Goal: Transaction & Acquisition: Book appointment/travel/reservation

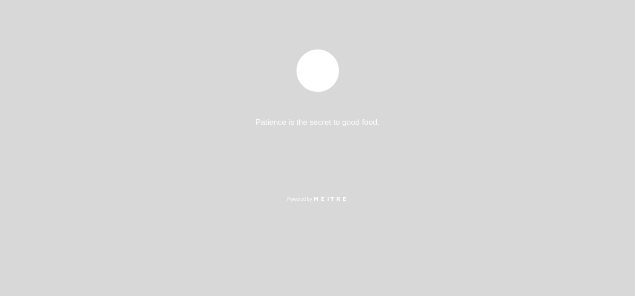
select select "es"
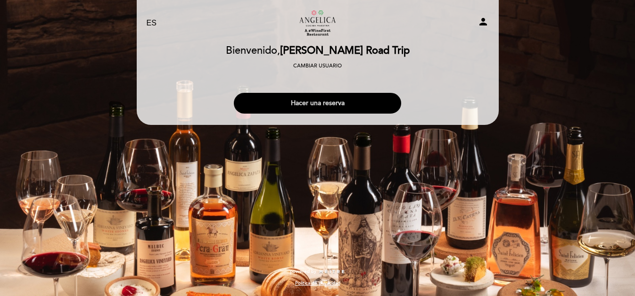
click at [324, 108] on button "Hacer una reserva" at bounding box center [317, 103] width 167 height 21
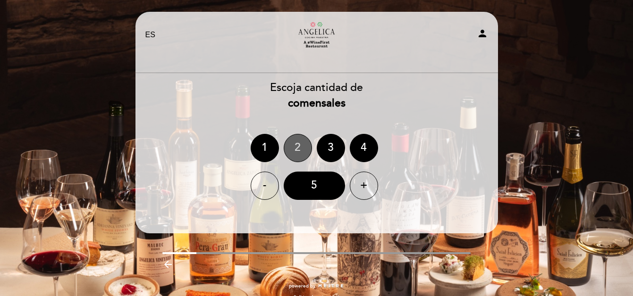
click at [293, 147] on div "2" at bounding box center [298, 148] width 28 height 28
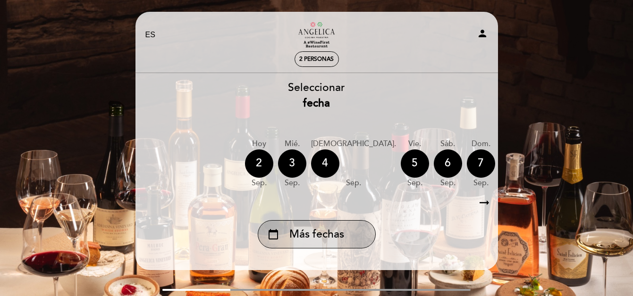
click at [336, 232] on span "Más fechas" at bounding box center [316, 235] width 55 height 16
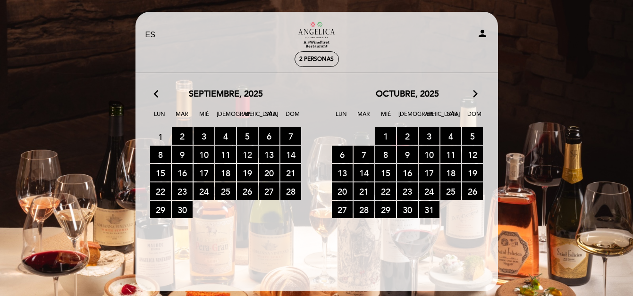
click at [250, 154] on span "12 RESERVAS DISPONIBLES" at bounding box center [247, 154] width 21 height 17
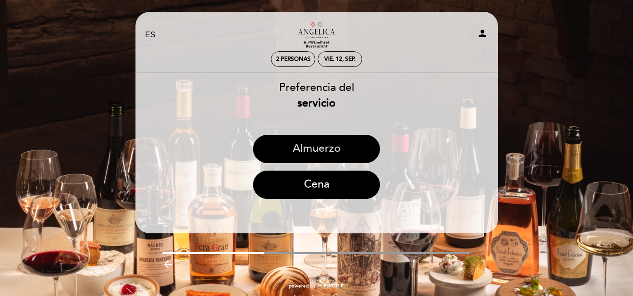
click at [314, 151] on button "Almuerzo" at bounding box center [316, 149] width 127 height 28
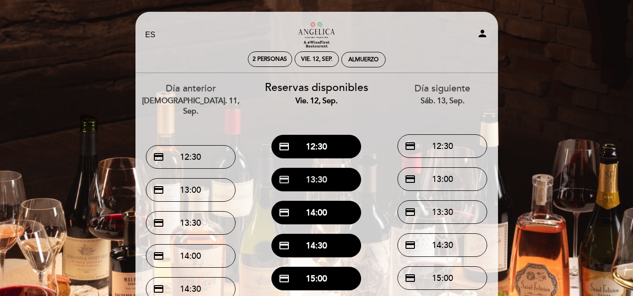
click at [318, 179] on button "credit_card 13:30" at bounding box center [316, 180] width 90 height 24
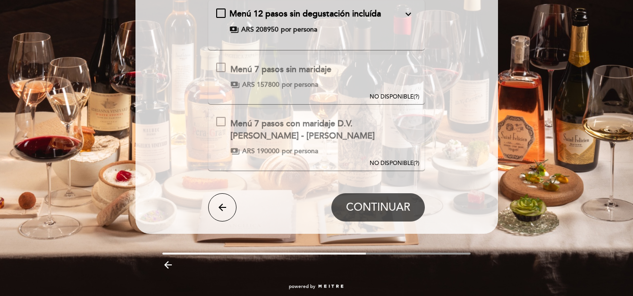
scroll to position [137, 0]
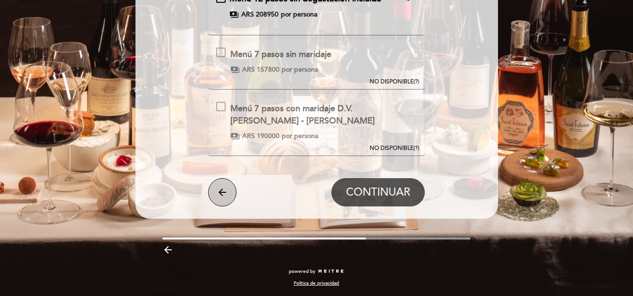
click at [226, 192] on icon "arrow_back" at bounding box center [222, 192] width 11 height 11
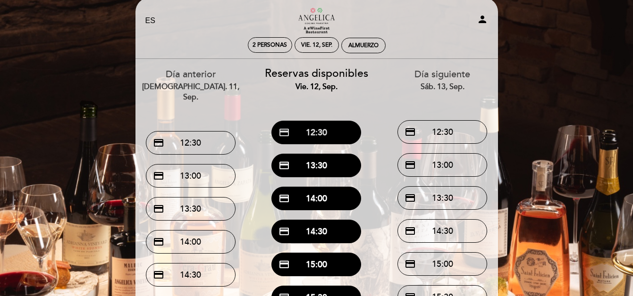
click at [324, 133] on button "credit_card 12:30" at bounding box center [316, 133] width 90 height 24
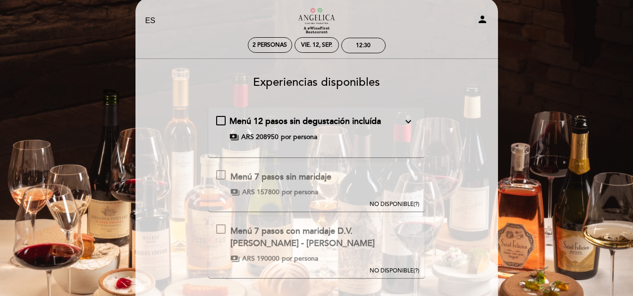
scroll to position [0, 0]
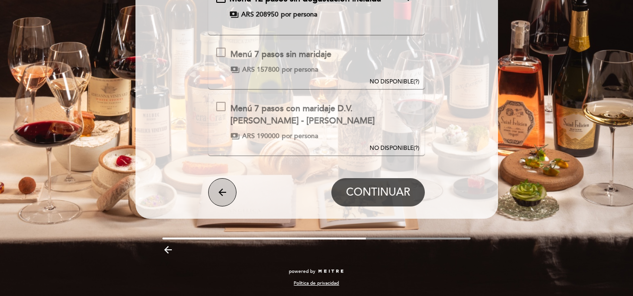
click at [217, 197] on icon "arrow_back" at bounding box center [222, 192] width 11 height 11
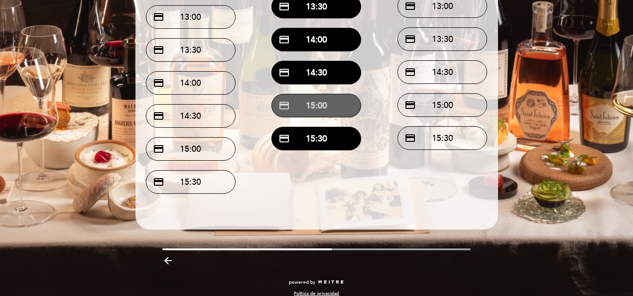
click at [306, 107] on button "credit_card 15:00" at bounding box center [316, 106] width 90 height 24
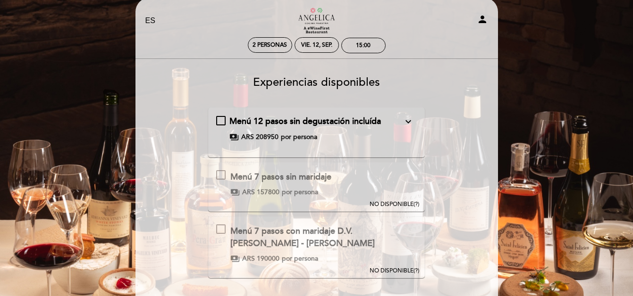
scroll to position [0, 0]
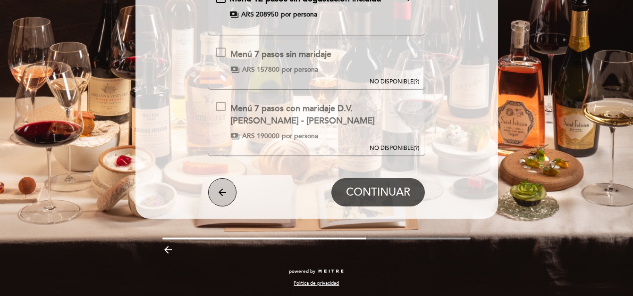
click at [223, 192] on icon "arrow_back" at bounding box center [222, 192] width 11 height 11
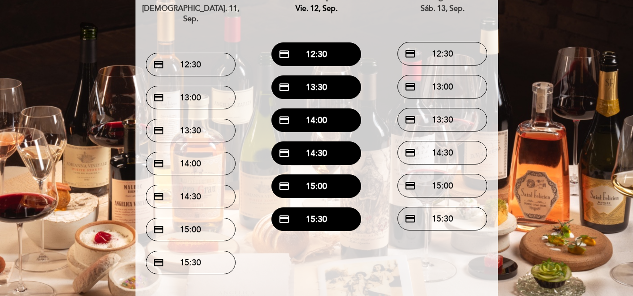
scroll to position [173, 0]
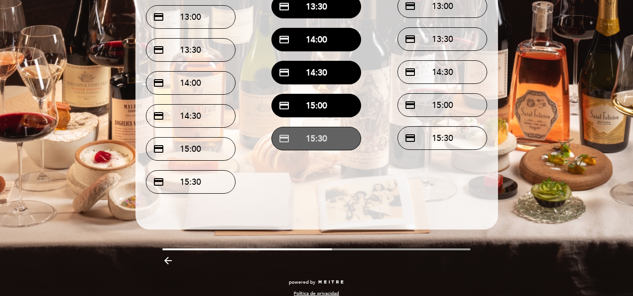
click at [312, 142] on button "credit_card 15:30" at bounding box center [316, 139] width 90 height 24
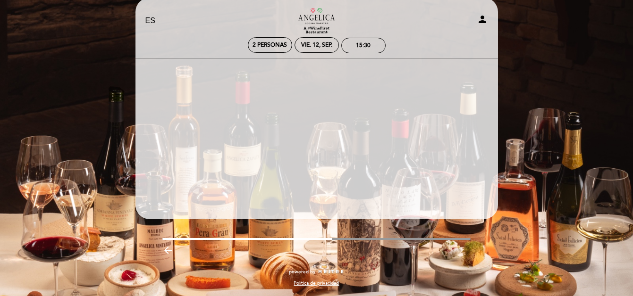
scroll to position [0, 0]
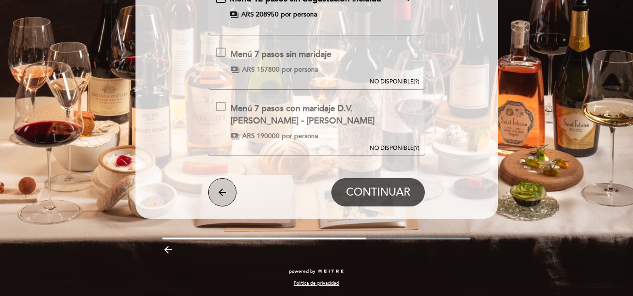
click at [221, 196] on icon "arrow_back" at bounding box center [222, 192] width 11 height 11
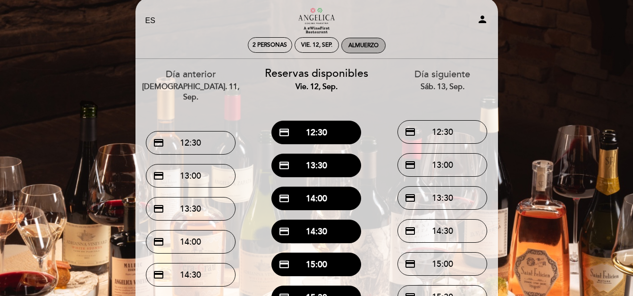
click at [361, 42] on div "Almuerzo" at bounding box center [363, 45] width 43 height 15
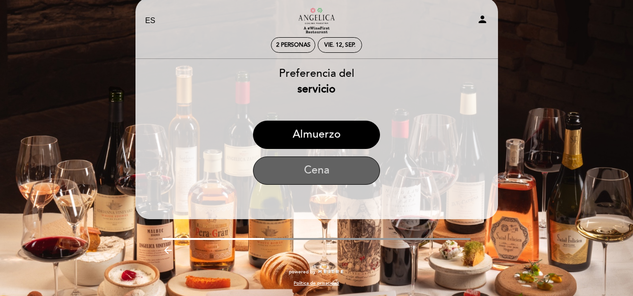
click at [328, 171] on button "Cena" at bounding box center [316, 171] width 127 height 28
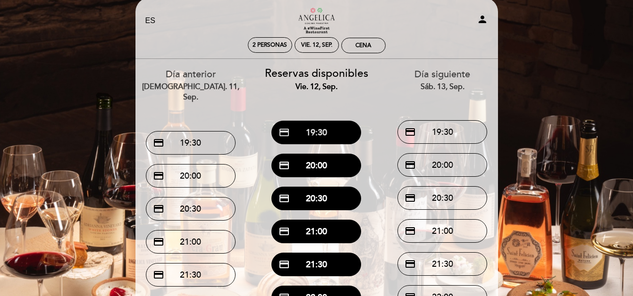
click at [334, 136] on button "credit_card 19:30" at bounding box center [316, 133] width 90 height 24
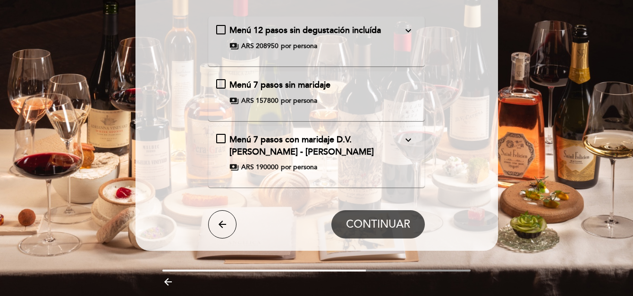
scroll to position [137, 0]
